Goal: Task Accomplishment & Management: Complete application form

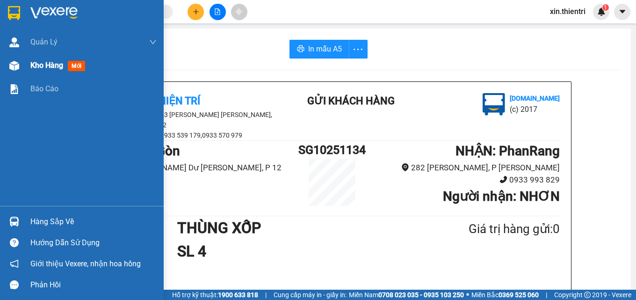
click at [42, 67] on span "Kho hàng" at bounding box center [46, 65] width 33 height 9
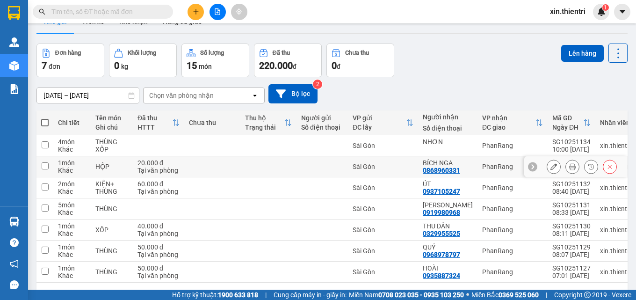
scroll to position [57, 0]
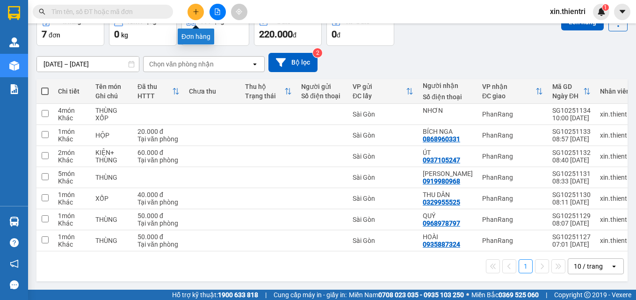
click at [196, 17] on button at bounding box center [196, 12] width 16 height 16
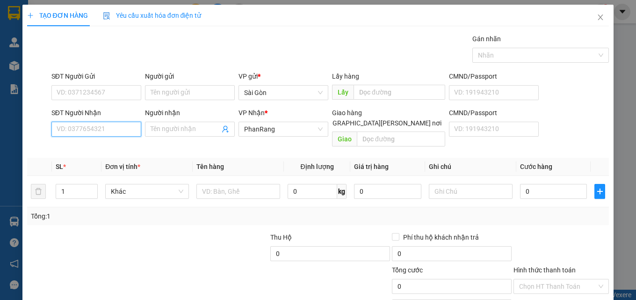
click at [107, 128] on input "SĐT Người Nhận" at bounding box center [96, 129] width 90 height 15
click at [103, 150] on div "0982251930 - PHI" at bounding box center [96, 148] width 78 height 10
type input "0982251930"
type input "PHI"
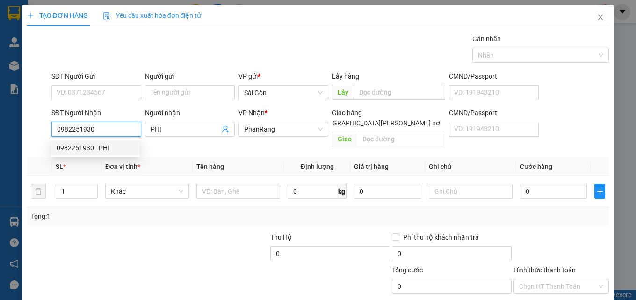
type input "70.000"
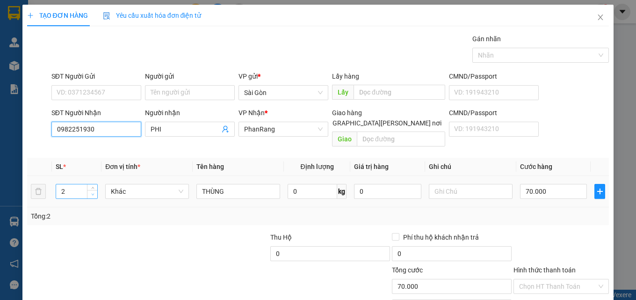
type input "0982251930"
type input "1"
click at [92, 192] on span "down" at bounding box center [93, 195] width 6 height 6
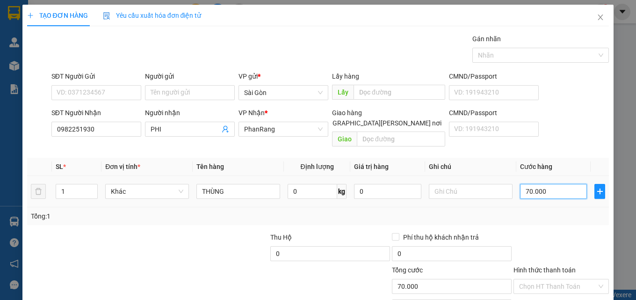
click at [557, 184] on input "70.000" at bounding box center [553, 191] width 67 height 15
type input "0"
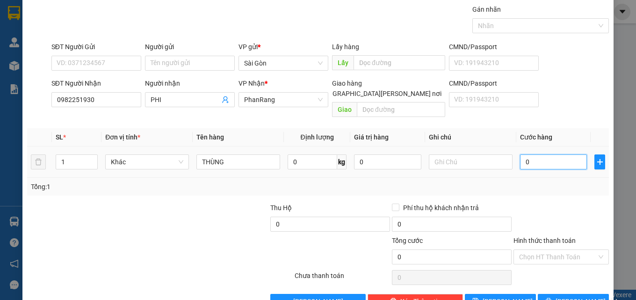
scroll to position [46, 0]
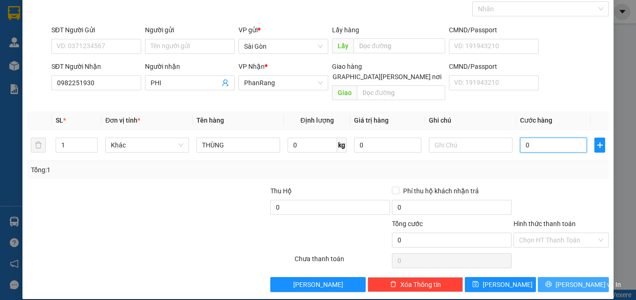
type input "0"
click at [563, 279] on span "[PERSON_NAME] và In" at bounding box center [589, 284] width 66 height 10
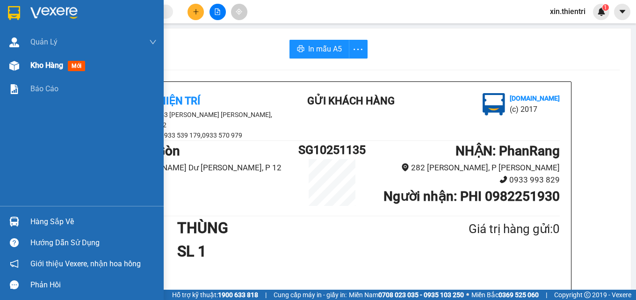
click at [51, 68] on span "Kho hàng" at bounding box center [46, 65] width 33 height 9
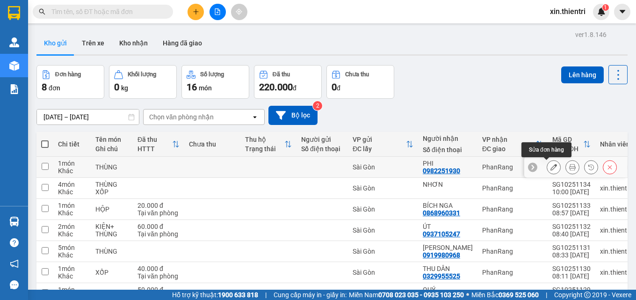
click at [547, 166] on button at bounding box center [553, 167] width 13 height 16
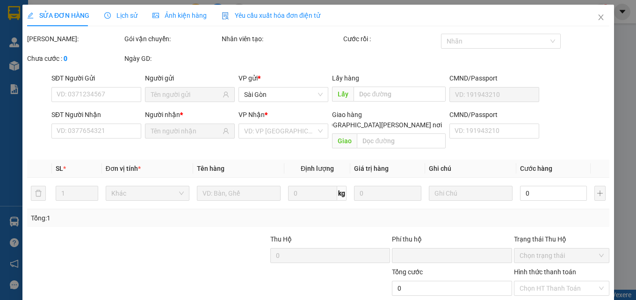
type input "0982251930"
type input "0"
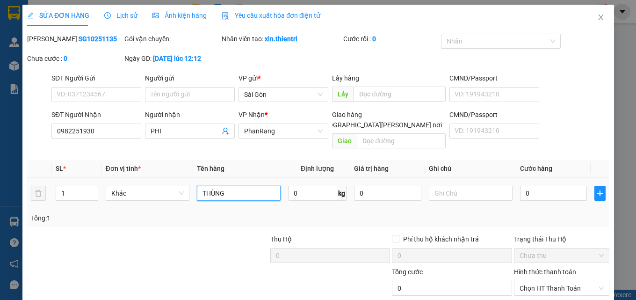
click at [250, 187] on input "THÙNG" at bounding box center [239, 193] width 84 height 15
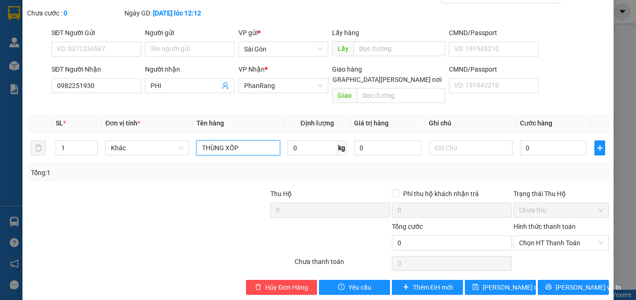
scroll to position [48, 0]
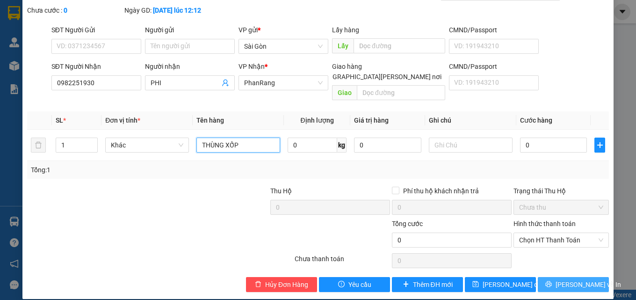
type input "THÙNG XỐP"
click at [575, 279] on button "[PERSON_NAME] và In" at bounding box center [573, 284] width 71 height 15
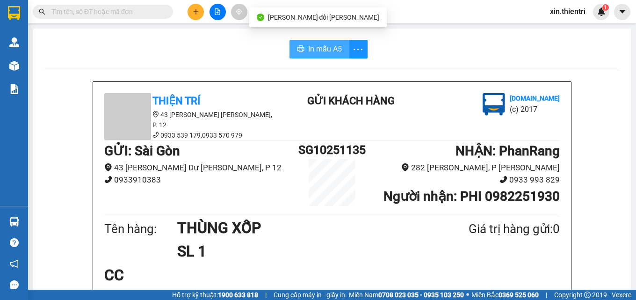
click at [304, 48] on button "In mẫu A5" at bounding box center [320, 49] width 60 height 19
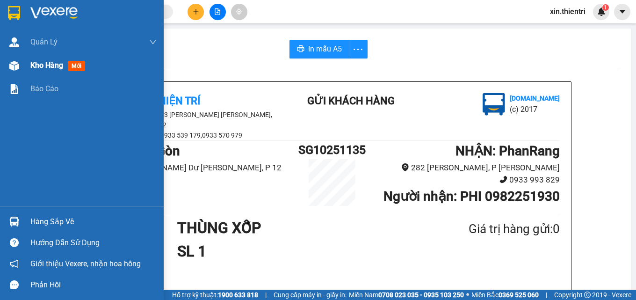
click at [37, 64] on span "Kho hàng" at bounding box center [46, 65] width 33 height 9
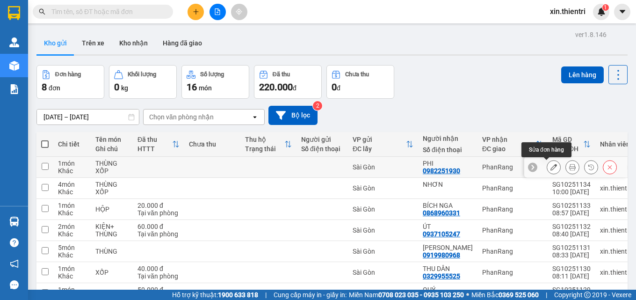
click at [551, 167] on icon at bounding box center [554, 167] width 7 height 7
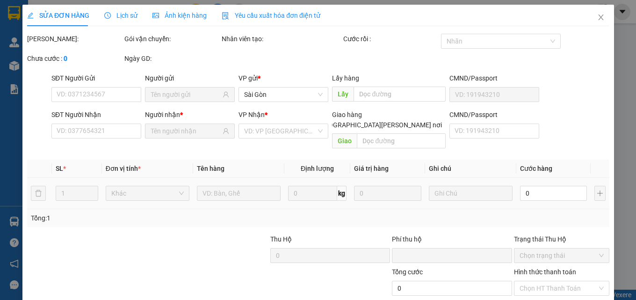
type input "0982251930"
type input "0"
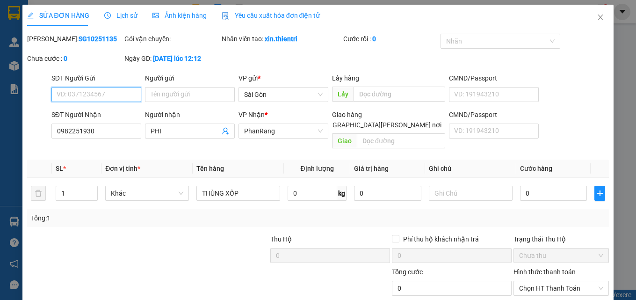
scroll to position [48, 0]
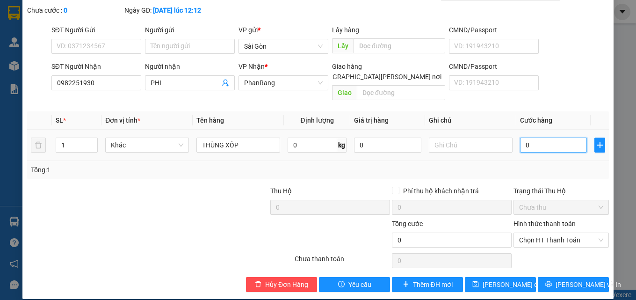
click at [545, 138] on input "0" at bounding box center [553, 145] width 67 height 15
type input "5"
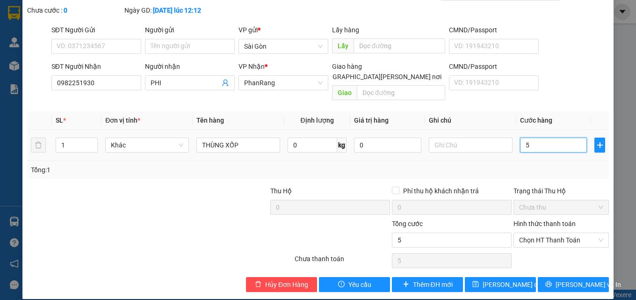
type input "50"
click at [566, 233] on span "Chọn HT Thanh Toán" at bounding box center [561, 240] width 84 height 14
type input "50"
type input "50.000"
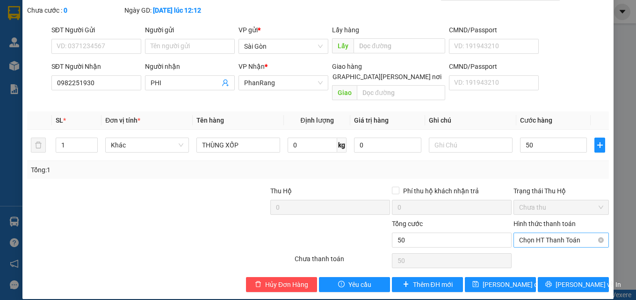
type input "50.000"
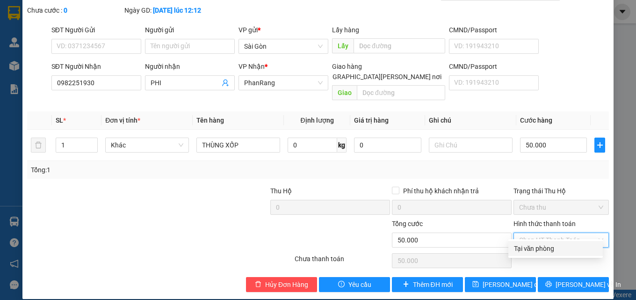
click at [559, 251] on div "Tại văn phòng" at bounding box center [555, 248] width 83 height 10
type input "0"
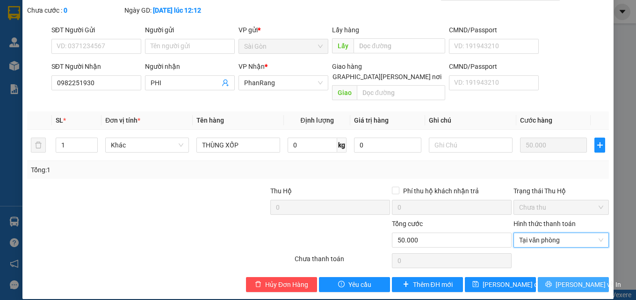
click at [559, 277] on button "[PERSON_NAME] và In" at bounding box center [573, 284] width 71 height 15
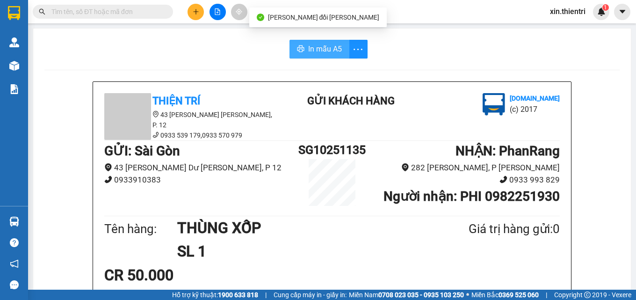
click at [314, 53] on span "In mẫu A5" at bounding box center [325, 49] width 34 height 12
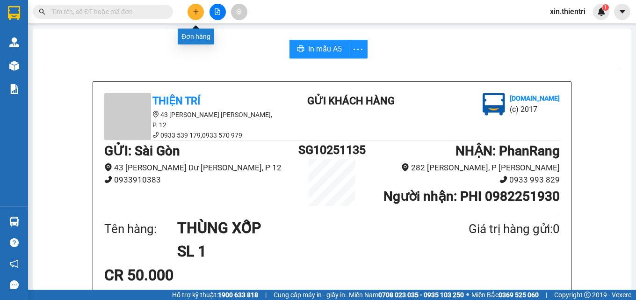
click at [197, 15] on icon "plus" at bounding box center [196, 11] width 7 height 7
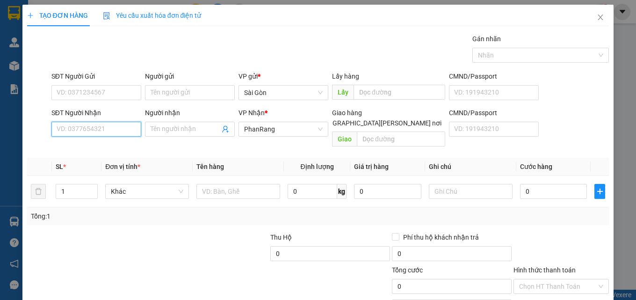
click at [104, 134] on input "SĐT Người Nhận" at bounding box center [96, 129] width 90 height 15
click at [106, 131] on input "SĐT Người Nhận" at bounding box center [96, 129] width 90 height 15
click at [167, 127] on input "Người nhận" at bounding box center [185, 129] width 69 height 10
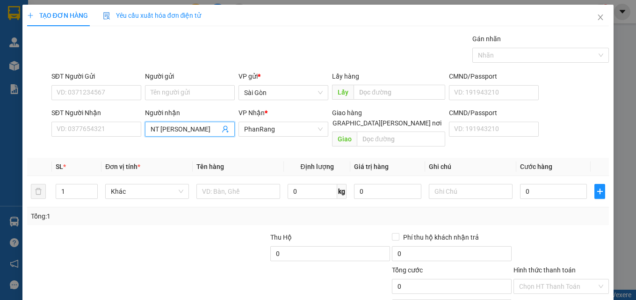
type input "NT [PERSON_NAME]"
click at [223, 146] on div "NT HOÀNG ANH - 0909558985" at bounding box center [194, 148] width 90 height 10
type input "0909558985"
type input "NT [PERSON_NAME]"
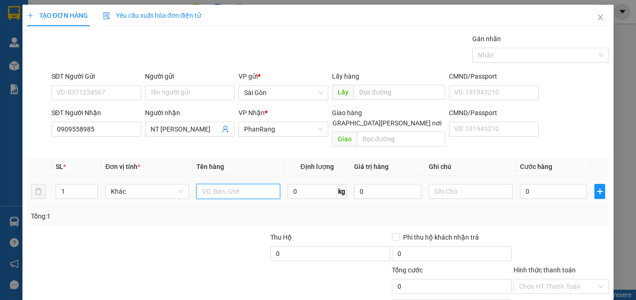
click at [238, 184] on input "text" at bounding box center [239, 191] width 84 height 15
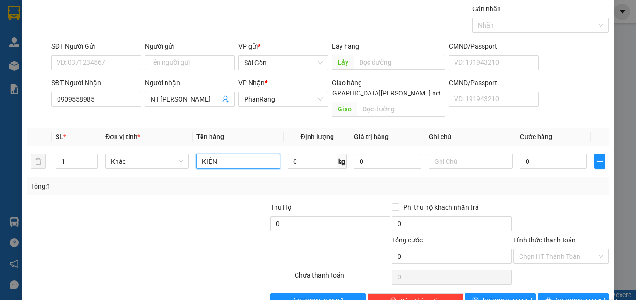
scroll to position [46, 0]
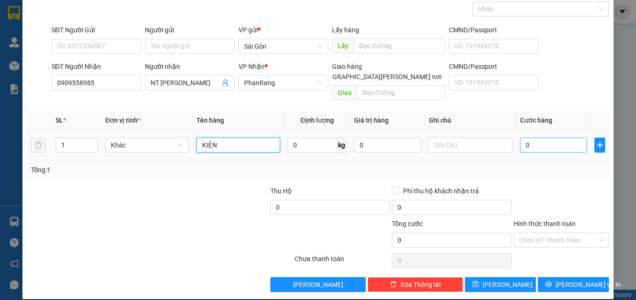
type input "KIỆN"
click at [550, 138] on input "0" at bounding box center [553, 145] width 67 height 15
type input "5"
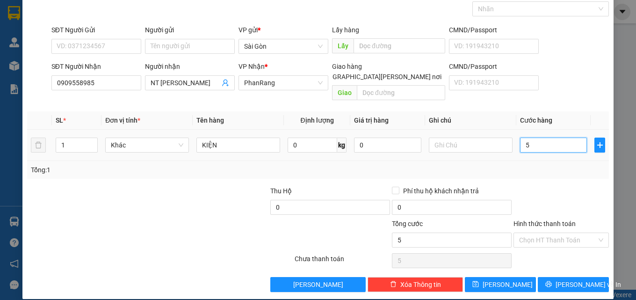
type input "50"
type input "50.000"
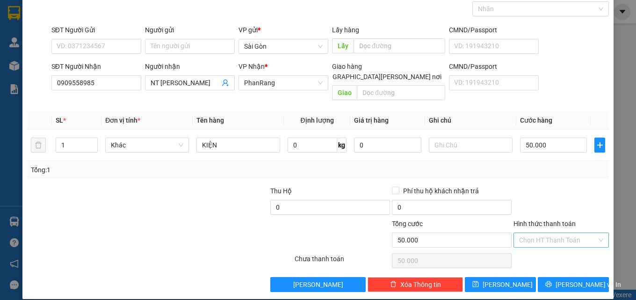
click at [546, 233] on input "Hình thức thanh toán" at bounding box center [558, 240] width 78 height 14
click at [544, 254] on div "Tại văn phòng" at bounding box center [556, 248] width 95 height 15
type input "0"
click at [551, 281] on icon "printer" at bounding box center [549, 284] width 7 height 7
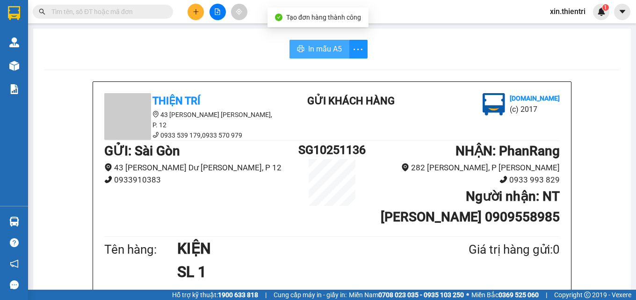
click at [318, 50] on span "In mẫu A5" at bounding box center [325, 49] width 34 height 12
